Goal: Transaction & Acquisition: Purchase product/service

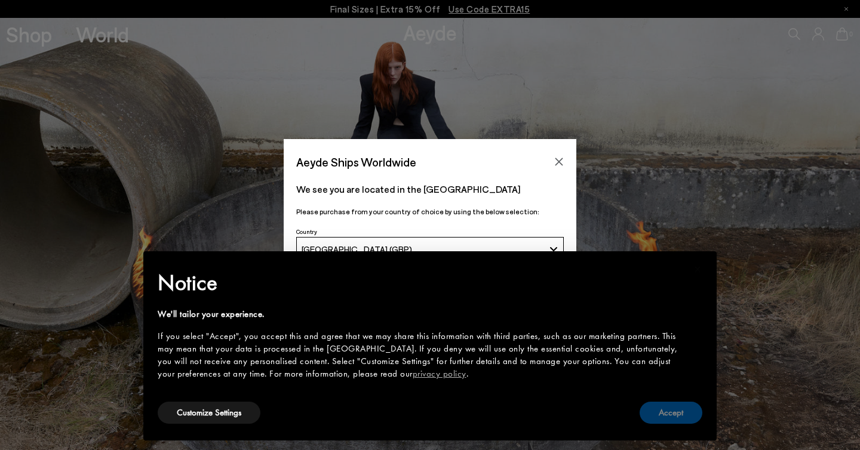
click at [660, 414] on button "Accept" at bounding box center [670, 413] width 63 height 22
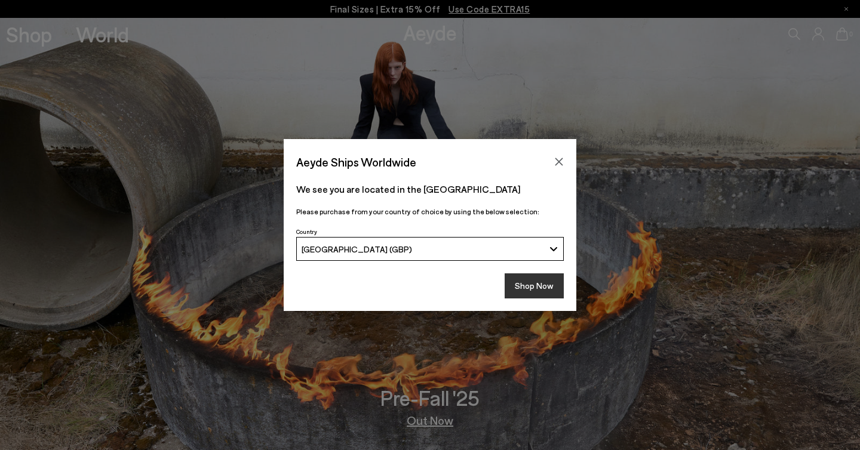
click at [549, 281] on button "Shop Now" at bounding box center [533, 285] width 59 height 25
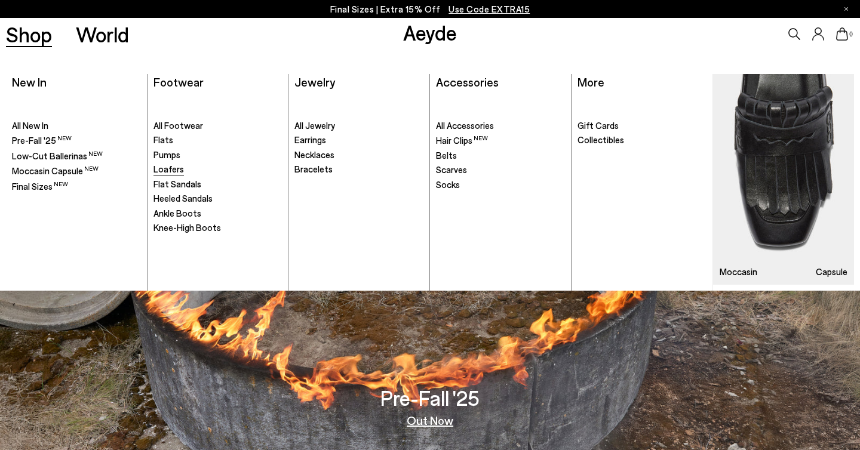
click at [174, 170] on span "Loafers" at bounding box center [168, 169] width 30 height 11
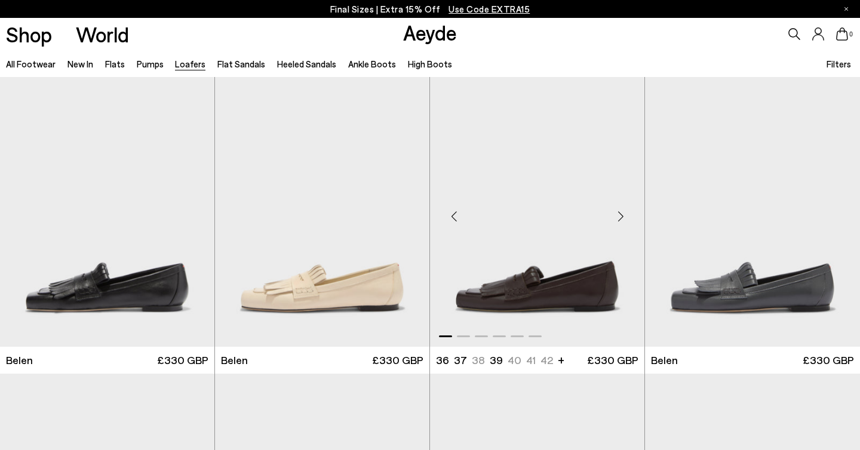
click at [623, 214] on div "Next slide" at bounding box center [620, 217] width 36 height 36
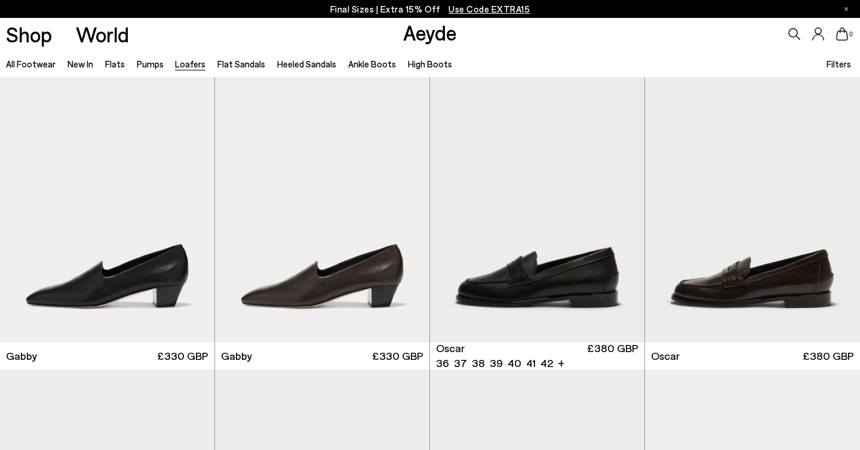
scroll to position [1493, 0]
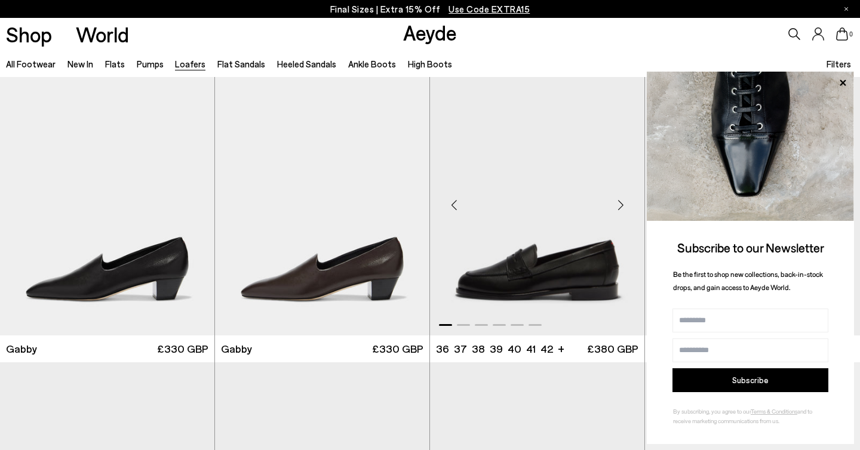
click at [618, 199] on div "Next slide" at bounding box center [620, 205] width 36 height 36
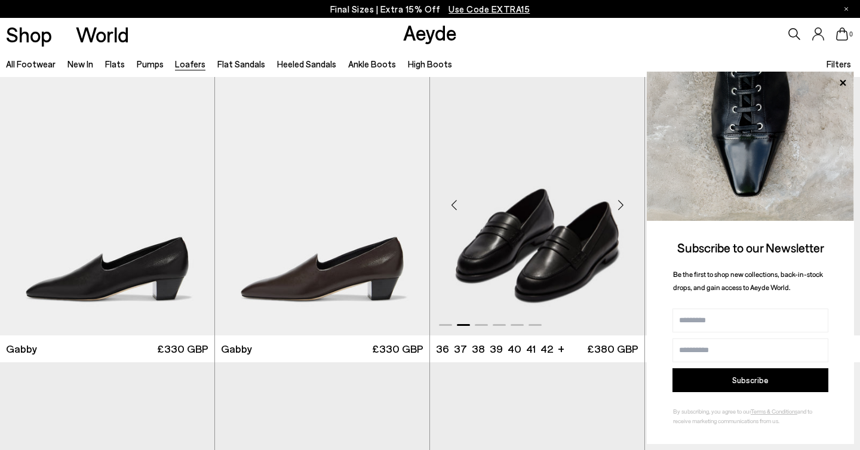
click at [618, 199] on div "Next slide" at bounding box center [620, 205] width 36 height 36
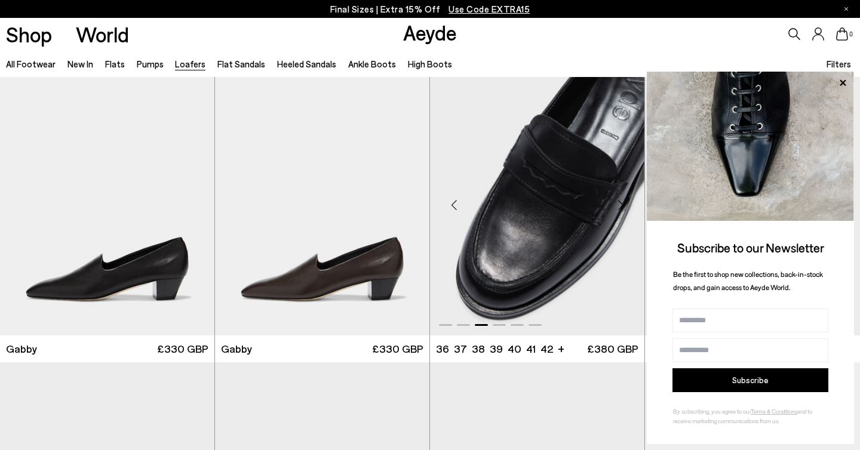
click at [584, 221] on img "3 / 6" at bounding box center [537, 200] width 214 height 269
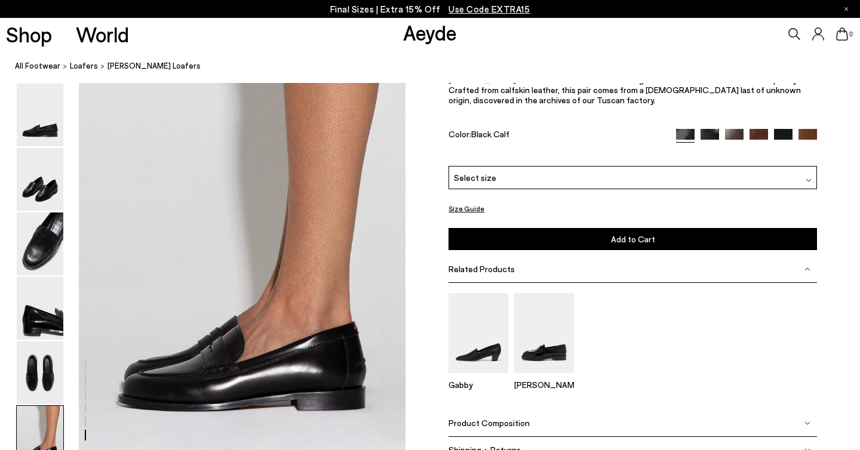
scroll to position [2159, 0]
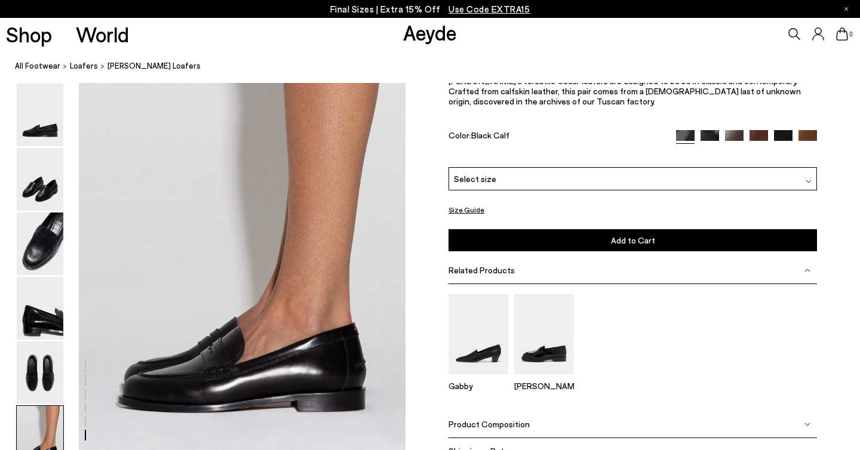
click at [709, 149] on img at bounding box center [709, 139] width 19 height 19
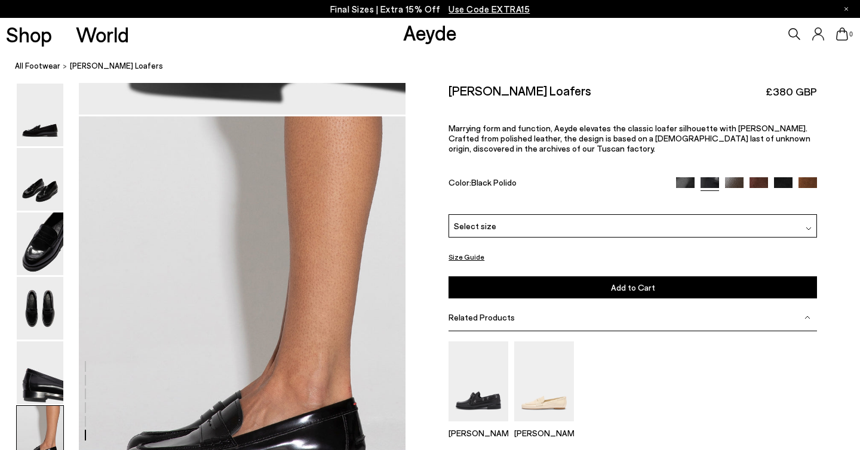
scroll to position [2086, 0]
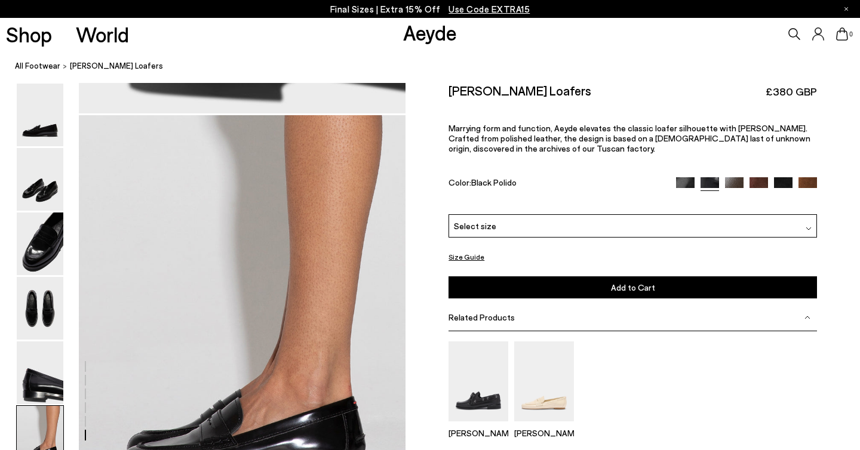
click at [734, 177] on img at bounding box center [734, 186] width 19 height 19
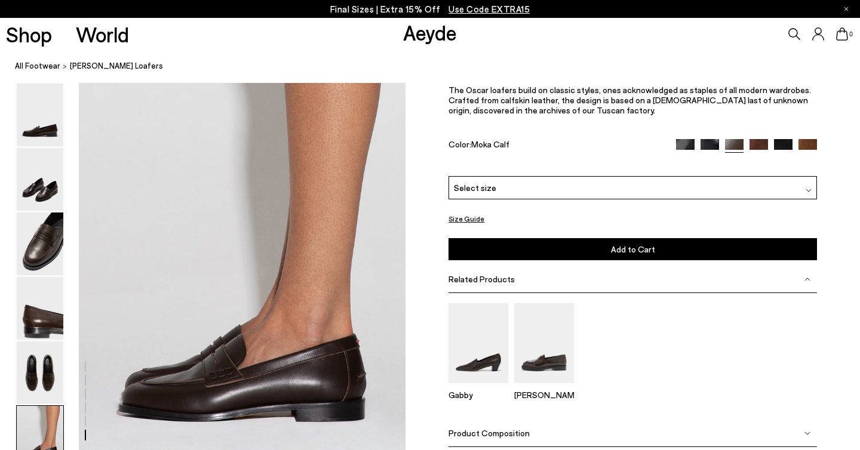
scroll to position [2108, 0]
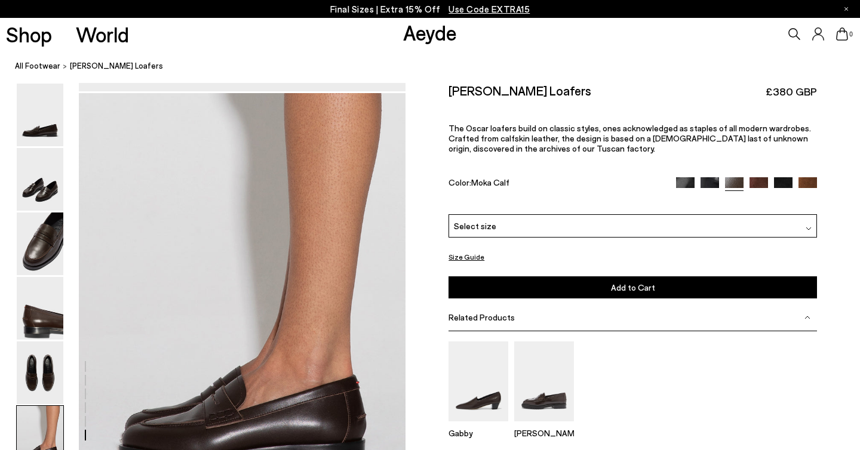
click at [479, 220] on span "Select size" at bounding box center [475, 226] width 42 height 13
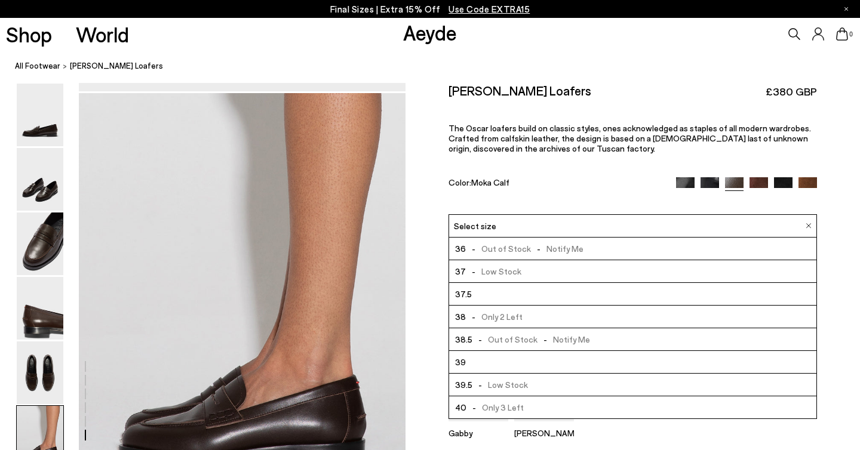
scroll to position [68, 0]
click at [712, 177] on img at bounding box center [709, 186] width 19 height 19
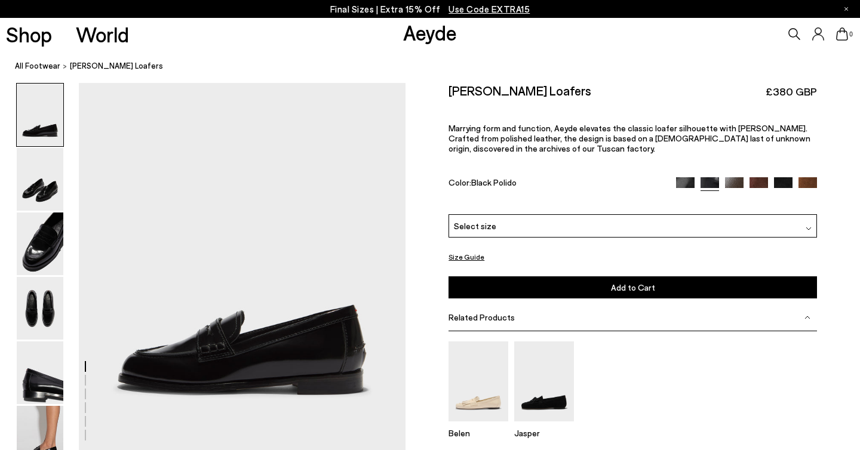
click at [687, 177] on img at bounding box center [685, 186] width 19 height 19
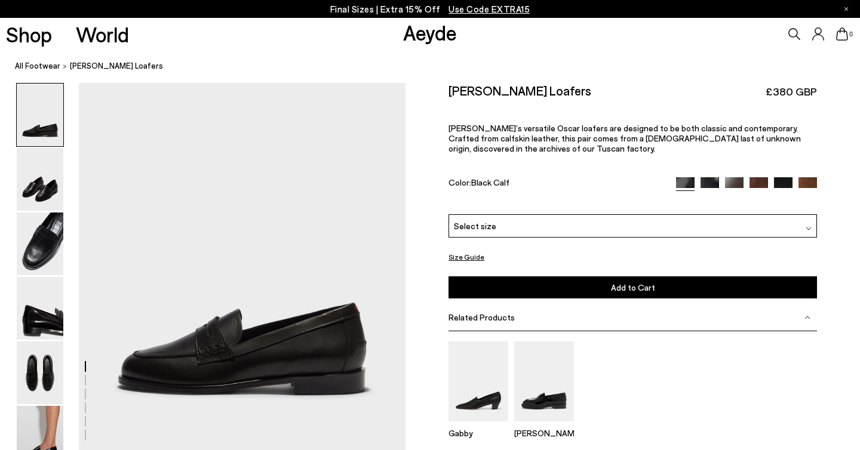
click at [657, 214] on div "Select size" at bounding box center [632, 225] width 368 height 23
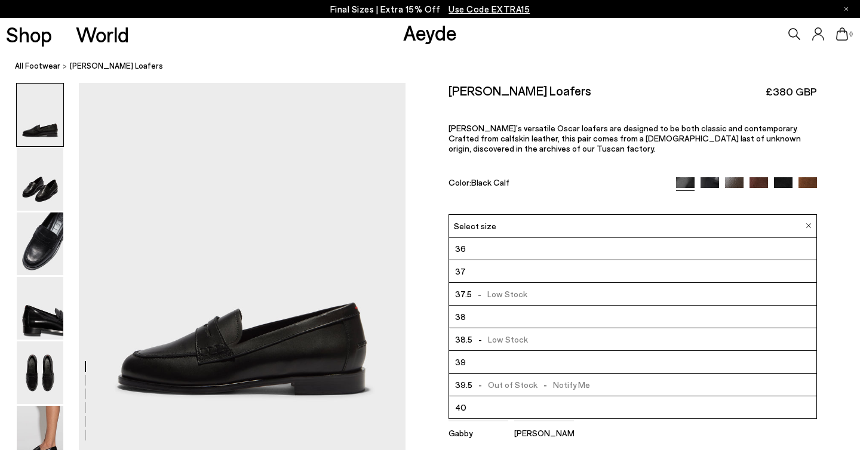
scroll to position [68, 0]
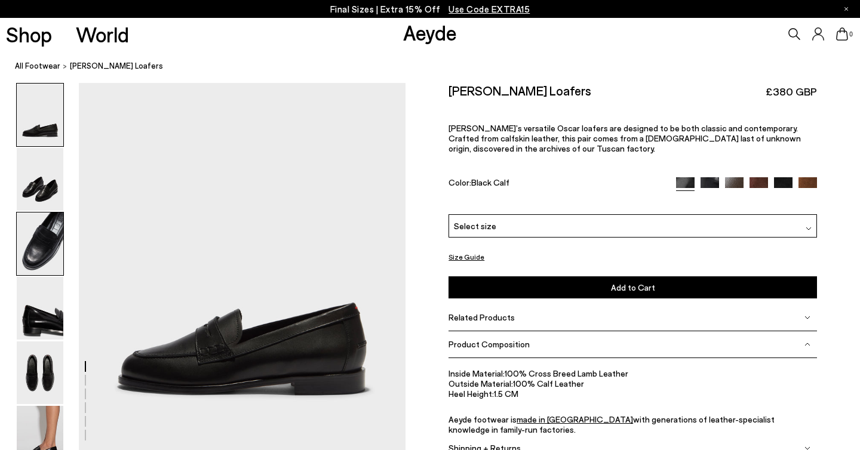
click at [32, 247] on img at bounding box center [40, 244] width 47 height 63
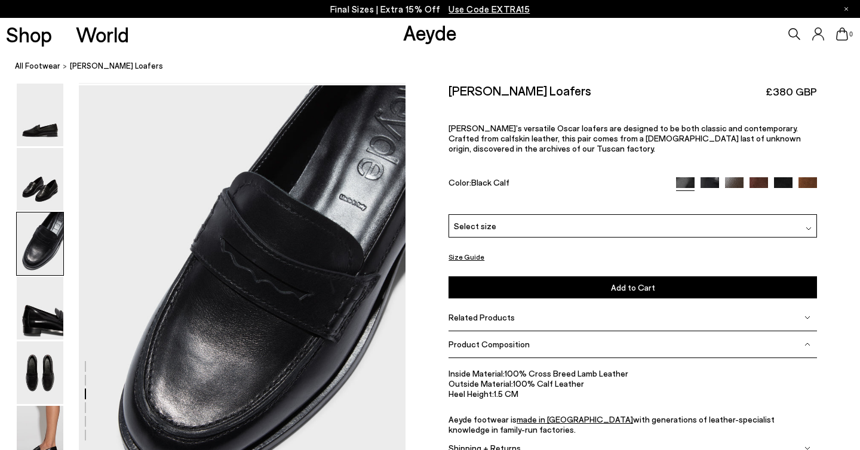
scroll to position [808, 0]
